Goal: Task Accomplishment & Management: Manage account settings

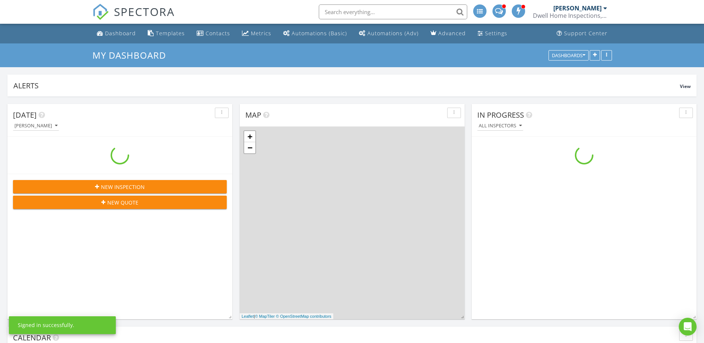
scroll to position [687, 715]
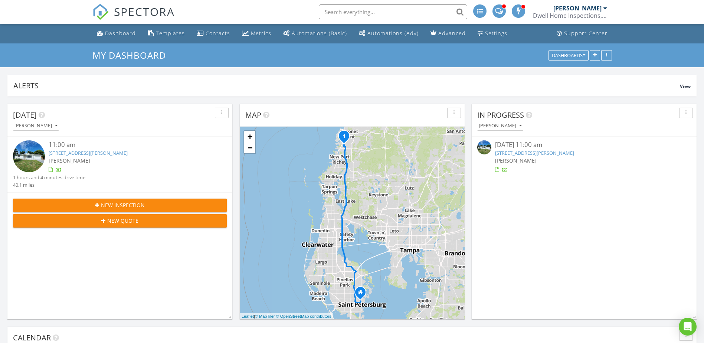
click at [528, 154] on link "9241 Cochise Ln, Port Richey, FL 34668" at bounding box center [534, 152] width 79 height 7
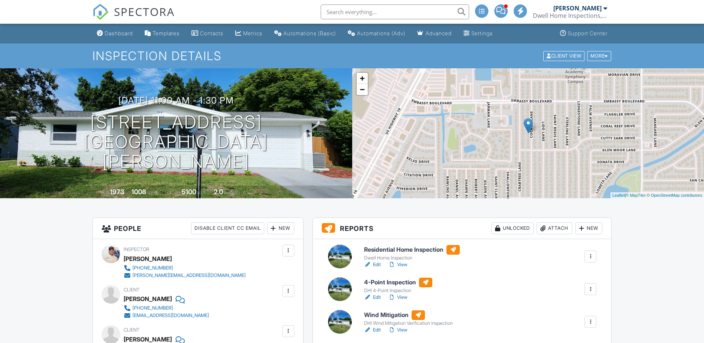
click at [375, 262] on link "Edit" at bounding box center [372, 264] width 17 height 7
click at [377, 296] on link "Edit" at bounding box center [372, 296] width 17 height 7
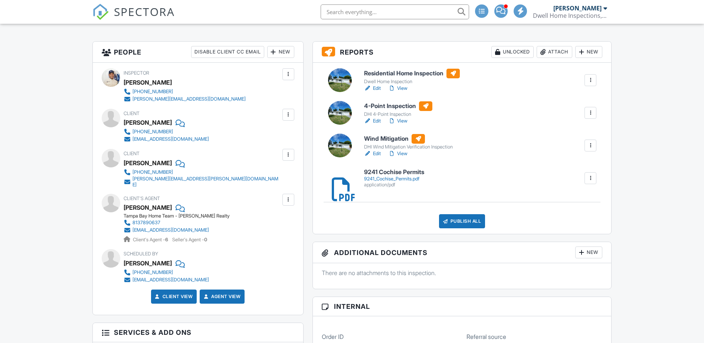
scroll to position [176, 0]
click at [376, 154] on link "Edit" at bounding box center [372, 153] width 17 height 7
